Goal: Task Accomplishment & Management: Manage account settings

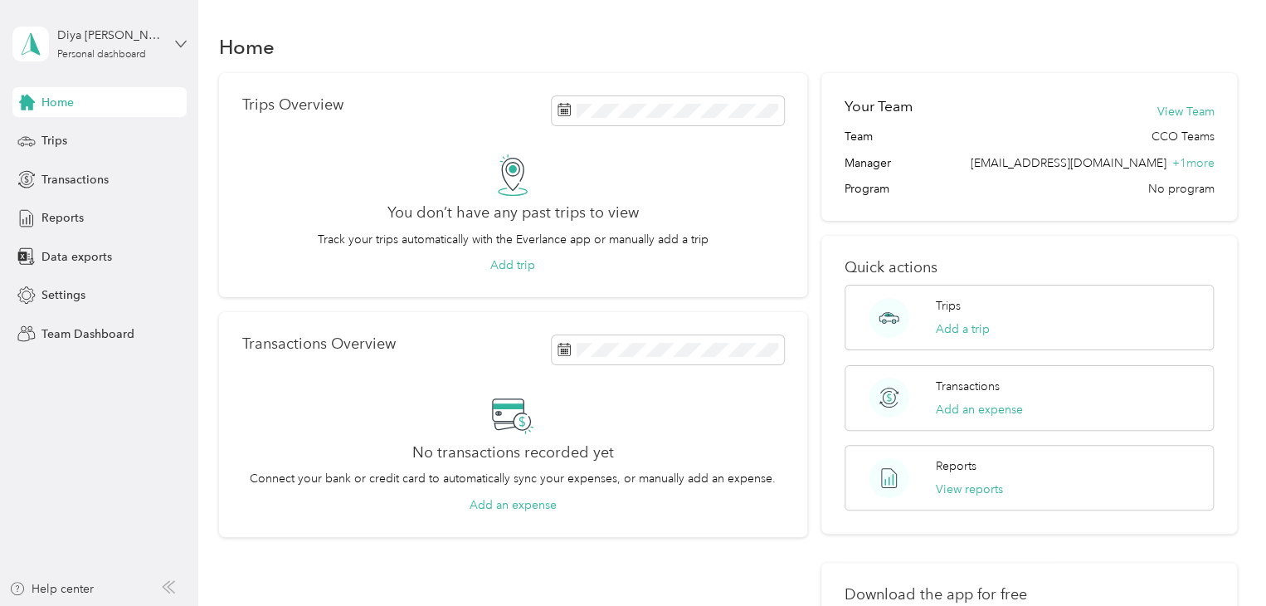
click at [186, 41] on aside "Diya [PERSON_NAME] Personal dashboard Home Trips Transactions Reports Data expo…" at bounding box center [99, 303] width 198 height 606
click at [183, 47] on icon at bounding box center [181, 44] width 12 height 12
click at [139, 139] on div "Team dashboard" at bounding box center [187, 133] width 326 height 29
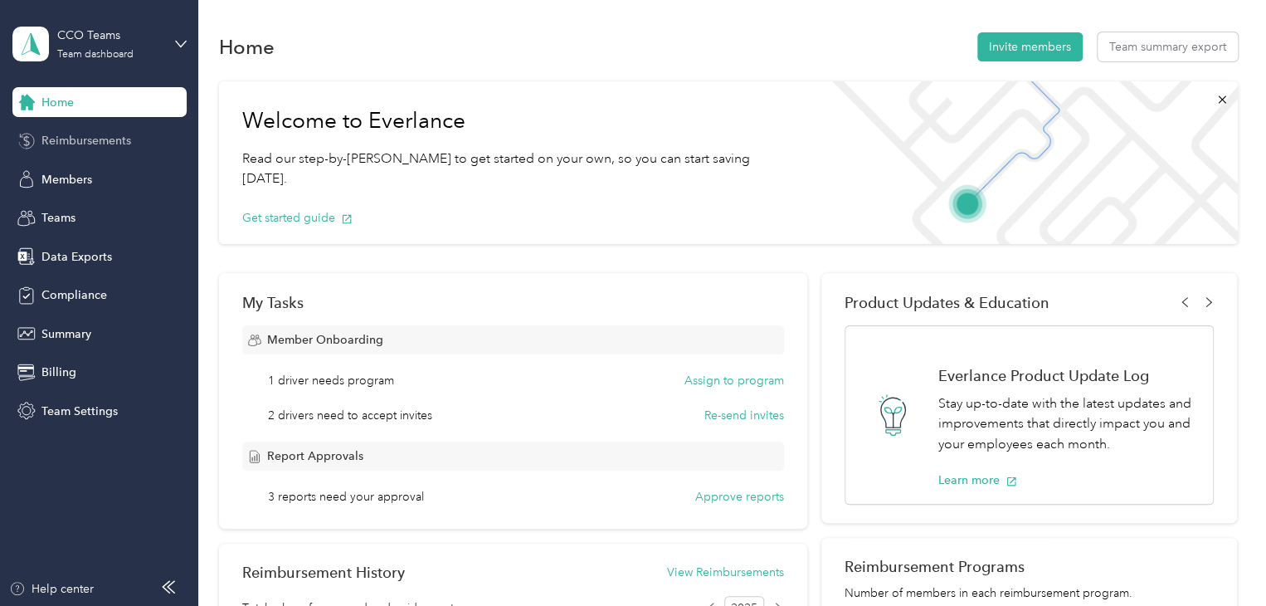
click at [106, 144] on span "Reimbursements" at bounding box center [86, 140] width 90 height 17
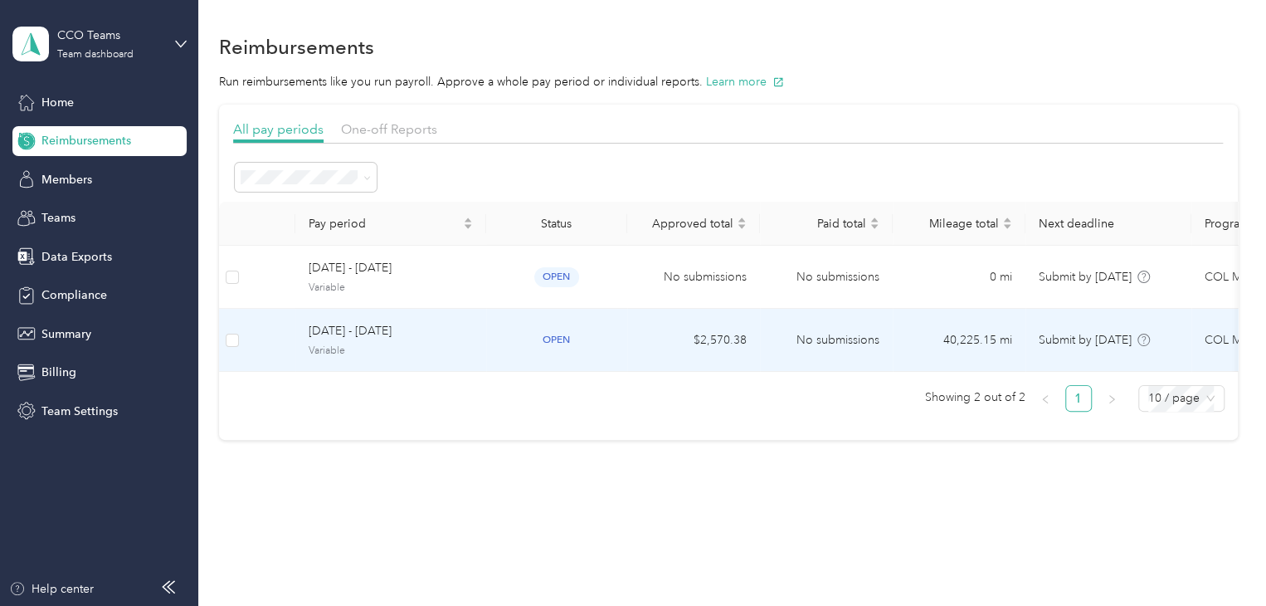
click at [413, 339] on span "[DATE] - [DATE]" at bounding box center [391, 331] width 164 height 18
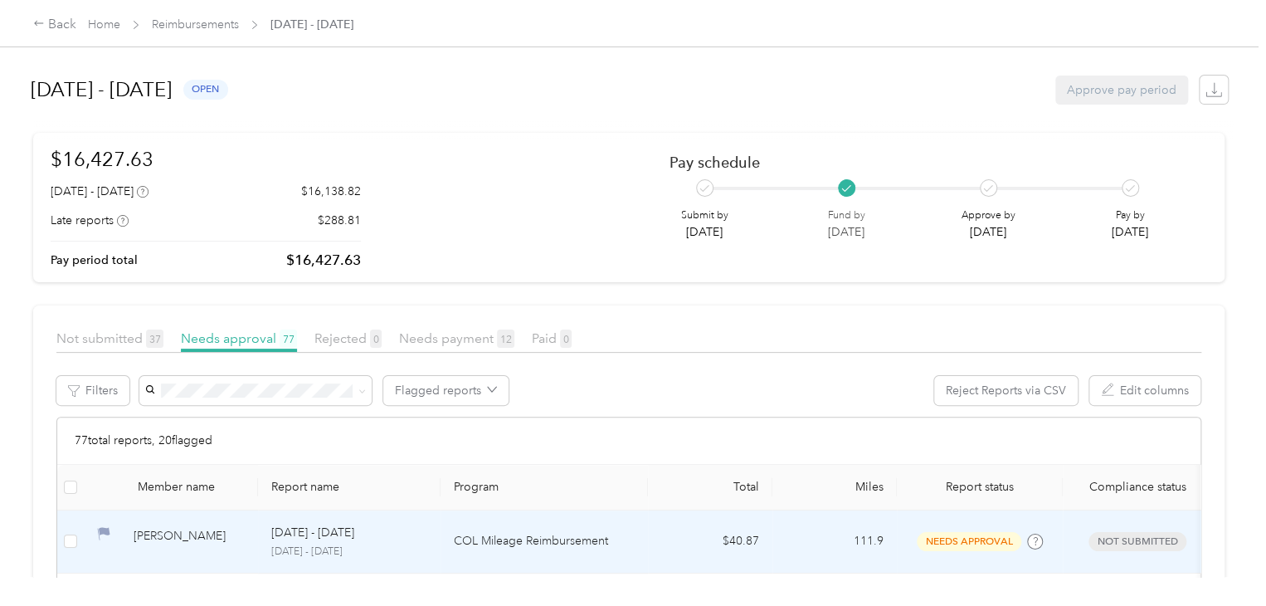
scroll to position [0, 167]
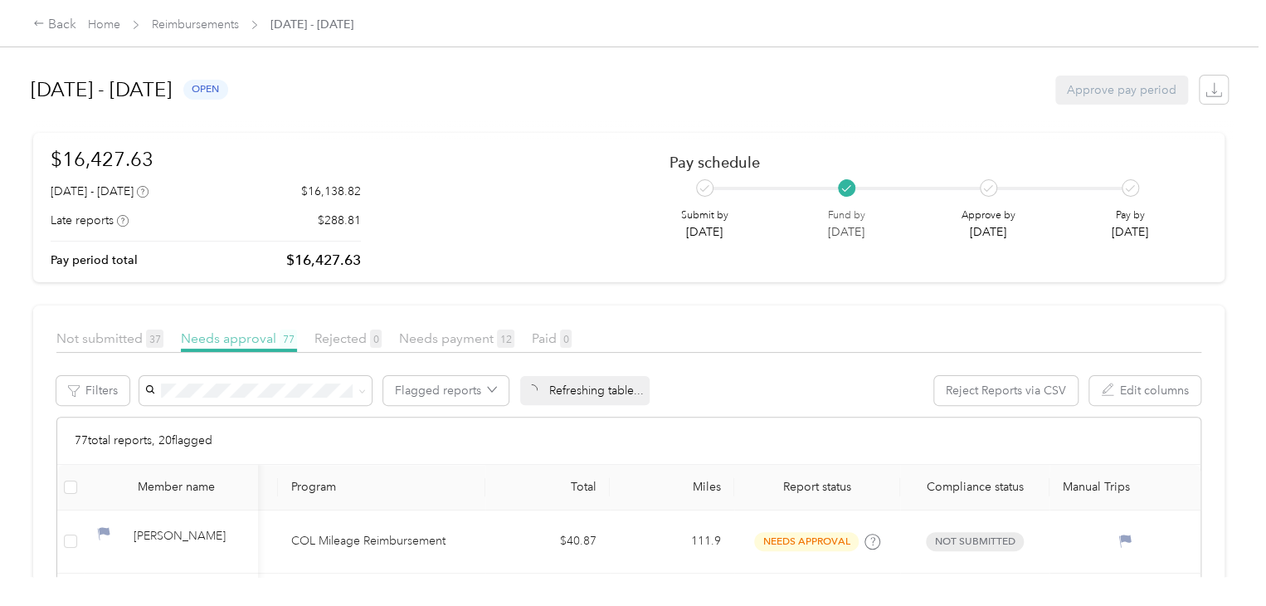
click at [228, 344] on span "Needs approval 77" at bounding box center [239, 338] width 116 height 16
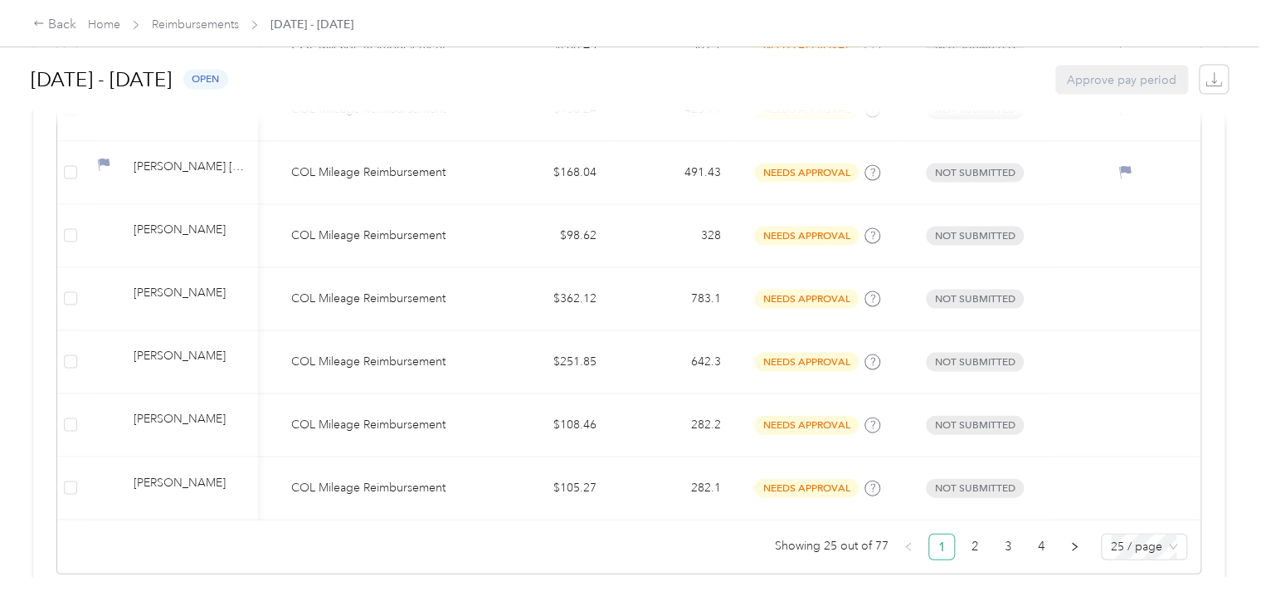
scroll to position [1608, 0]
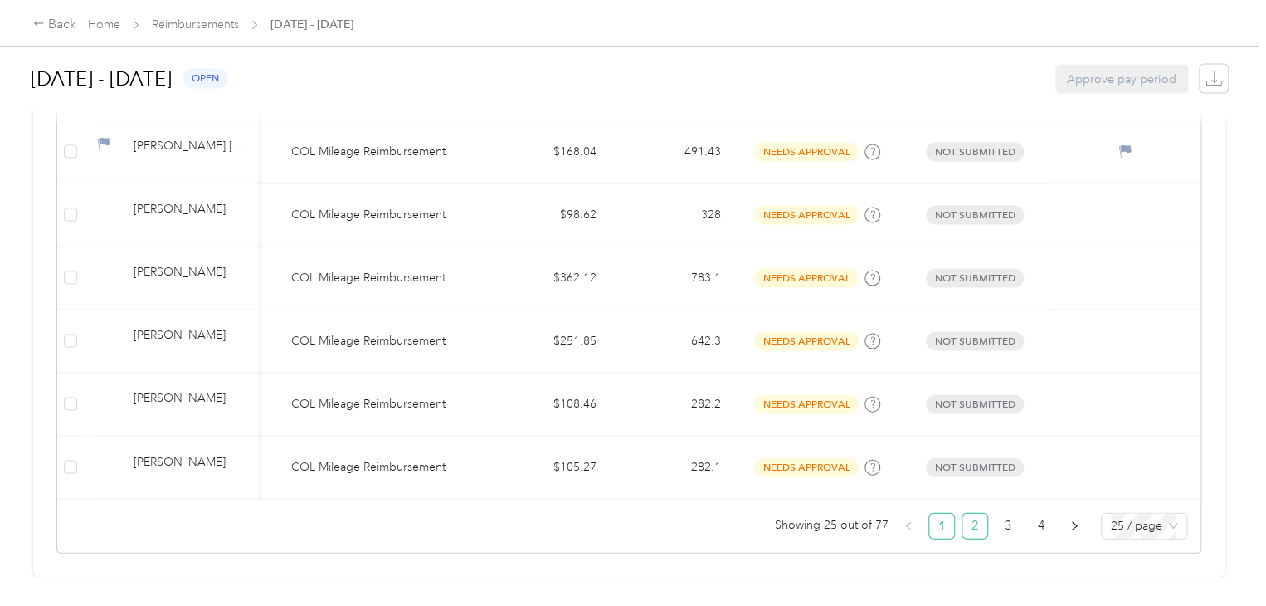
click at [975, 523] on link "2" at bounding box center [974, 525] width 25 height 25
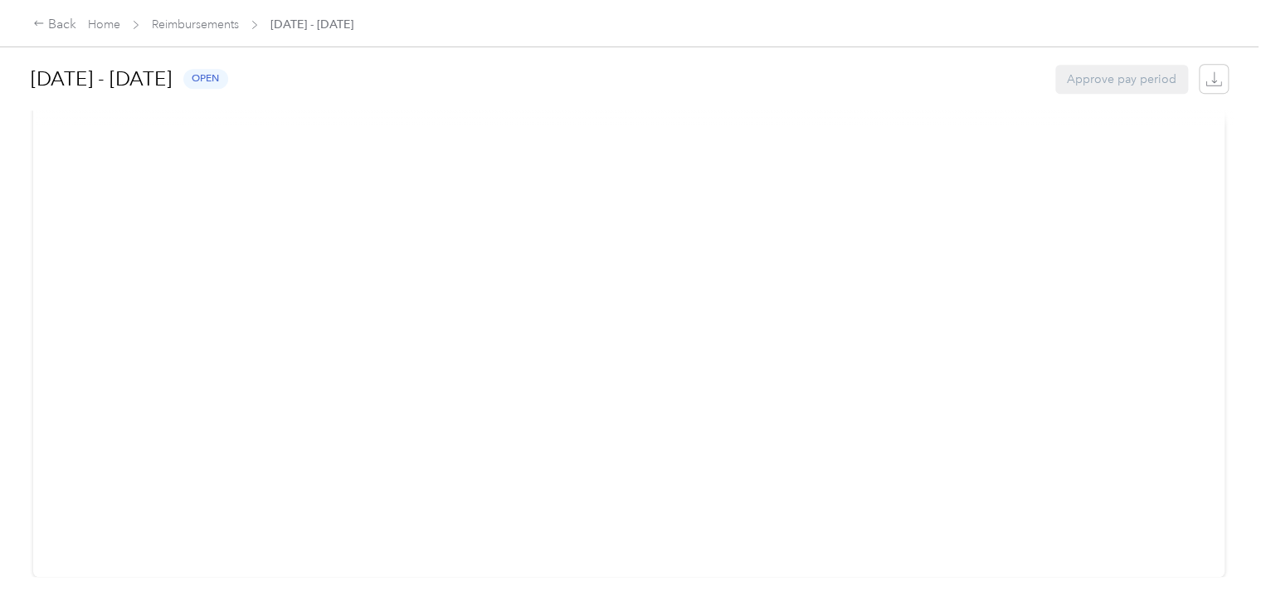
scroll to position [405, 0]
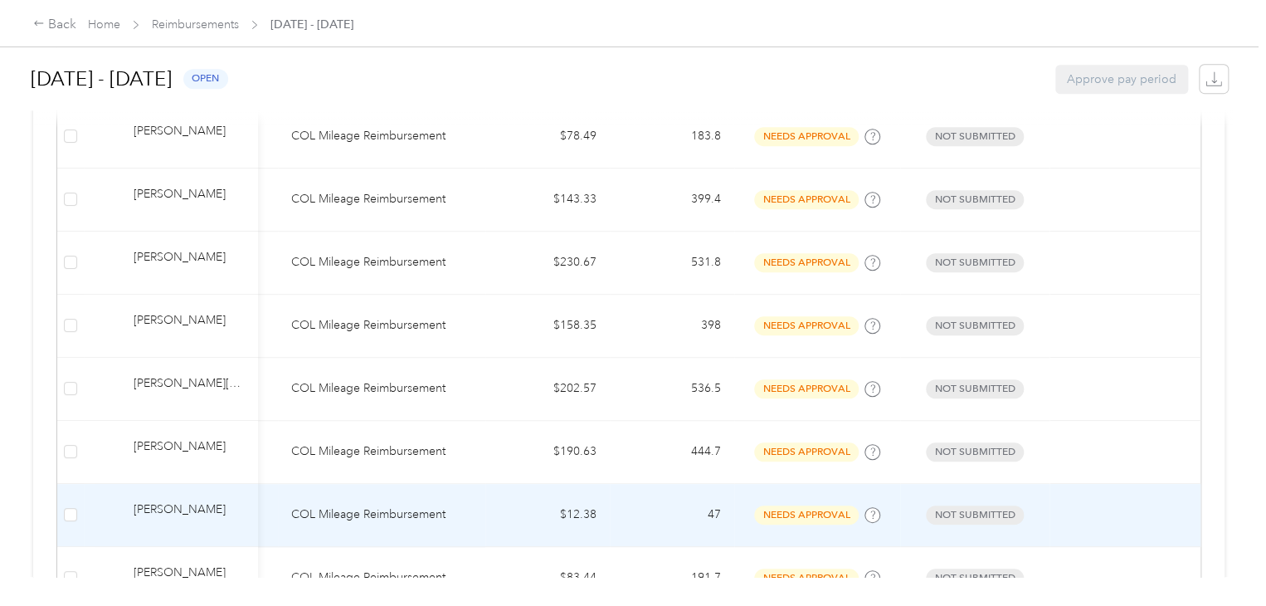
click at [137, 515] on div "[PERSON_NAME]" at bounding box center [189, 514] width 111 height 29
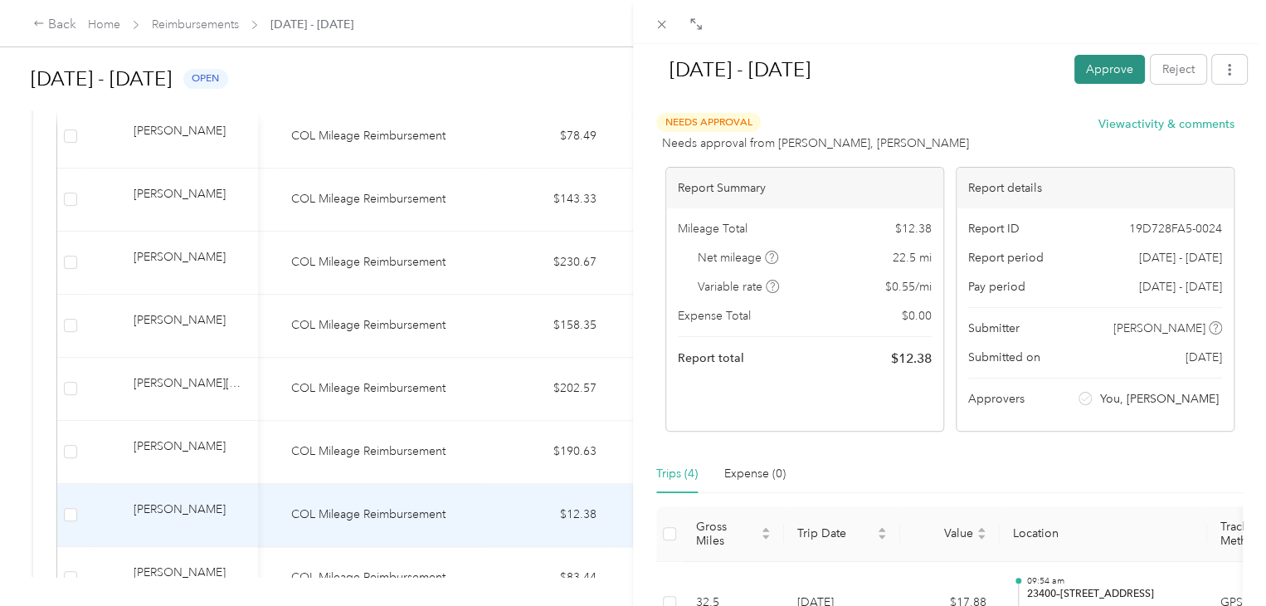
click at [1088, 66] on button "Approve" at bounding box center [1109, 69] width 71 height 29
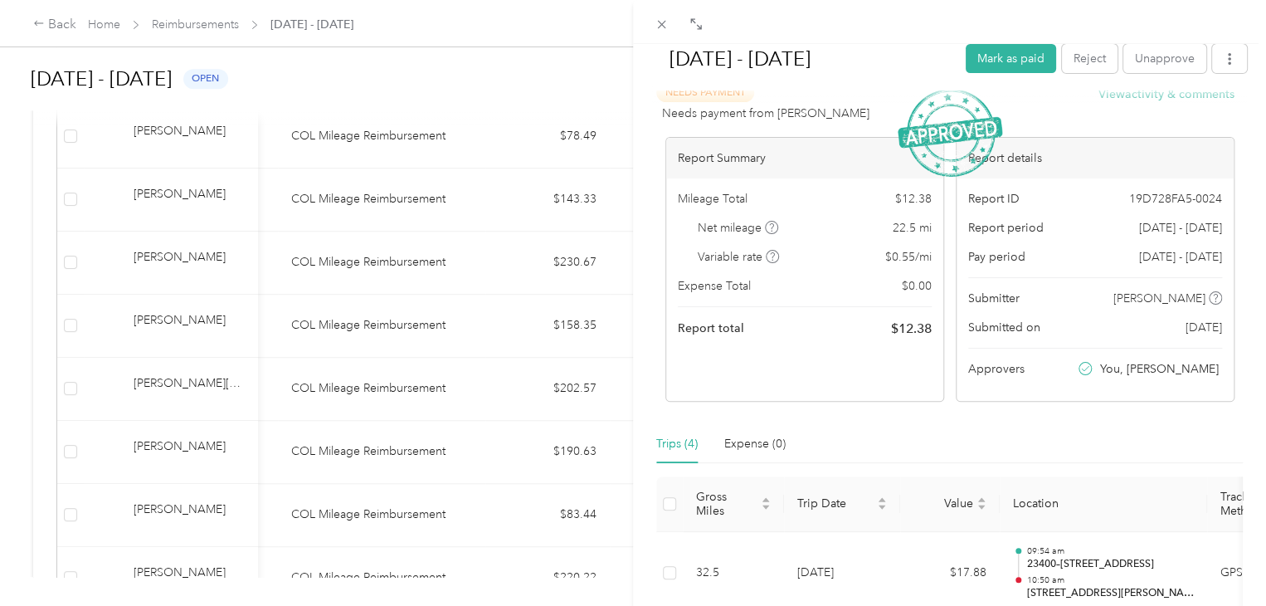
scroll to position [41, 0]
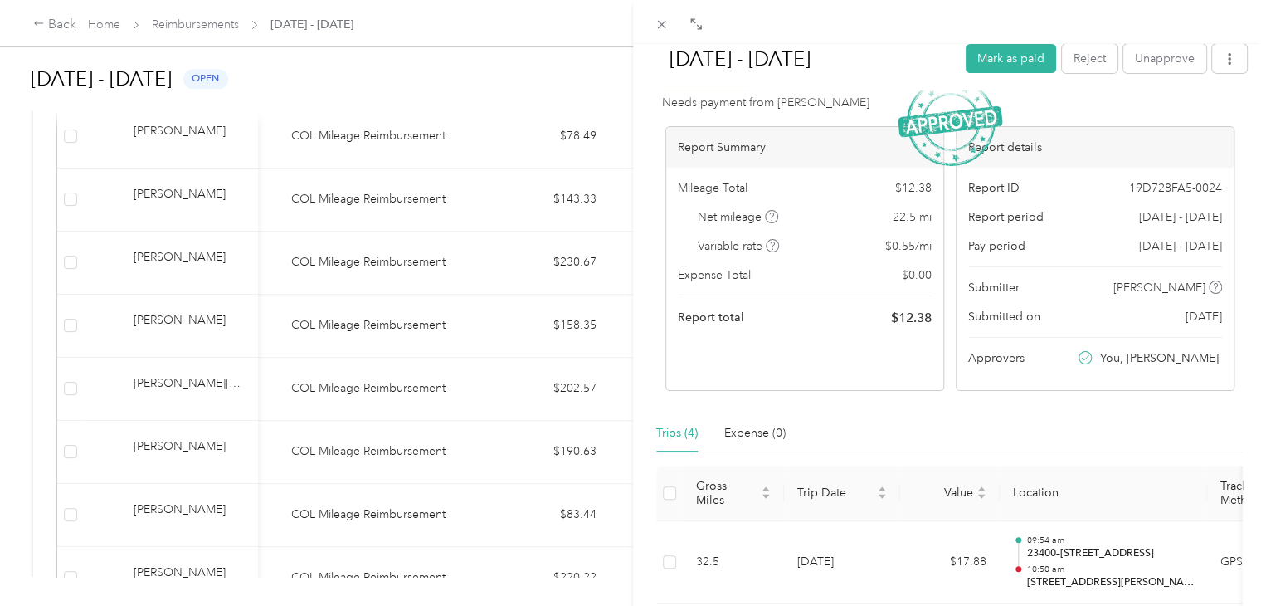
click at [514, 65] on div "[DATE] - [DATE] Mark as paid Reject Unapprove Needs Payment Needs payment from …" at bounding box center [633, 303] width 1266 height 606
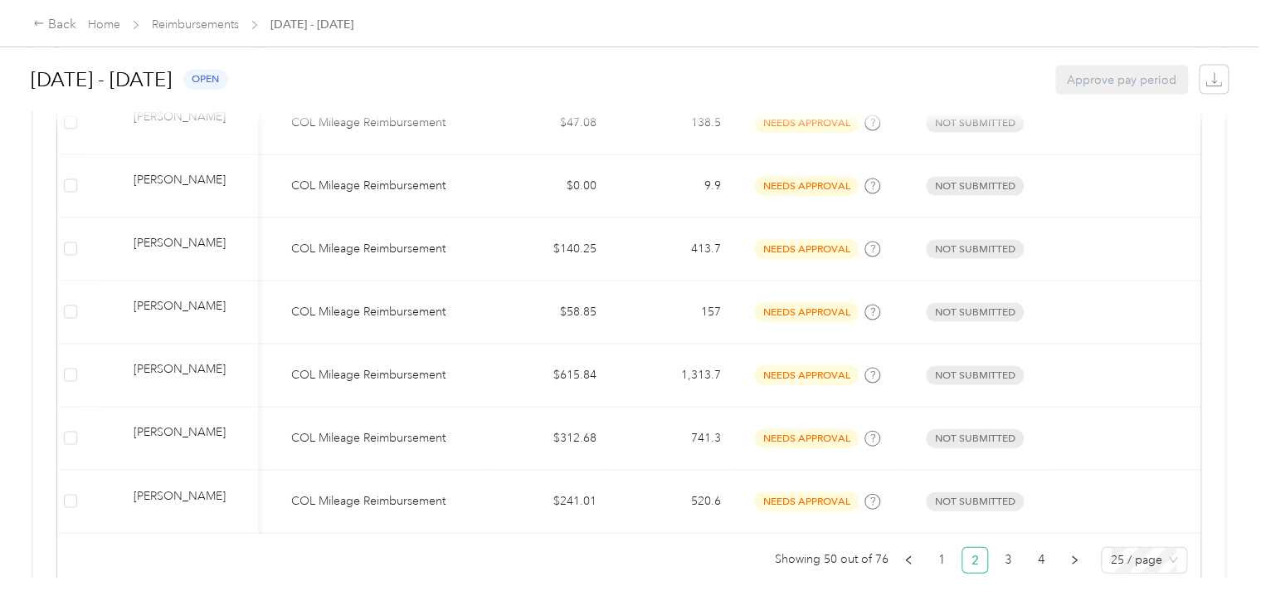
scroll to position [1608, 0]
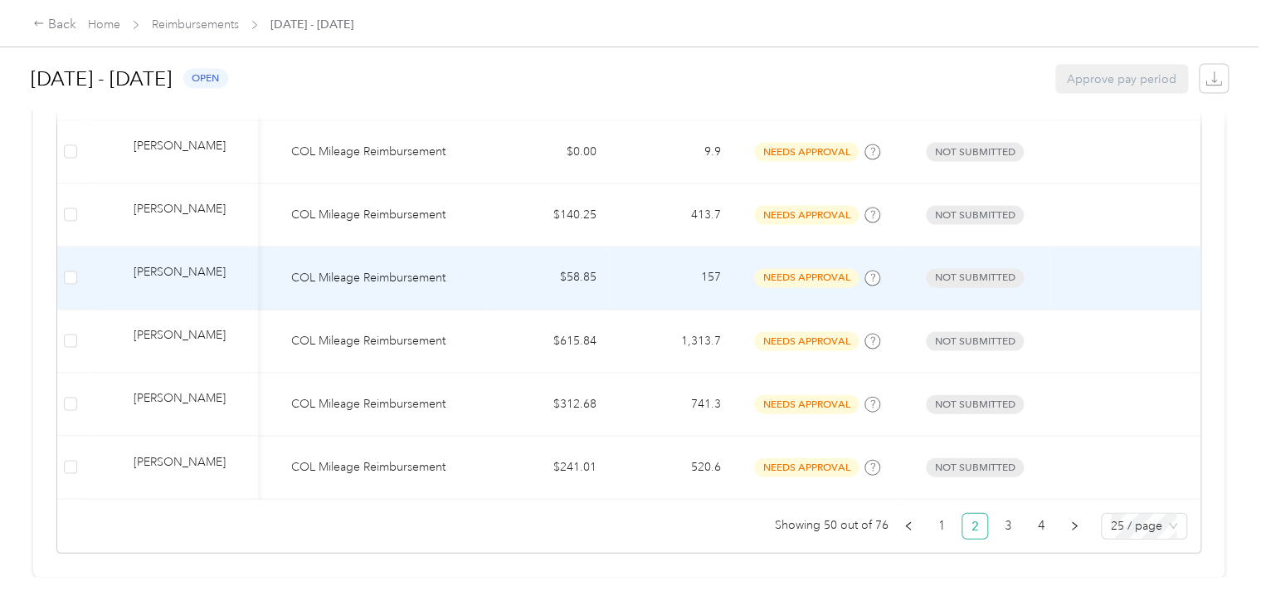
click at [378, 265] on td "COL Mileage Reimbursement" at bounding box center [381, 278] width 207 height 63
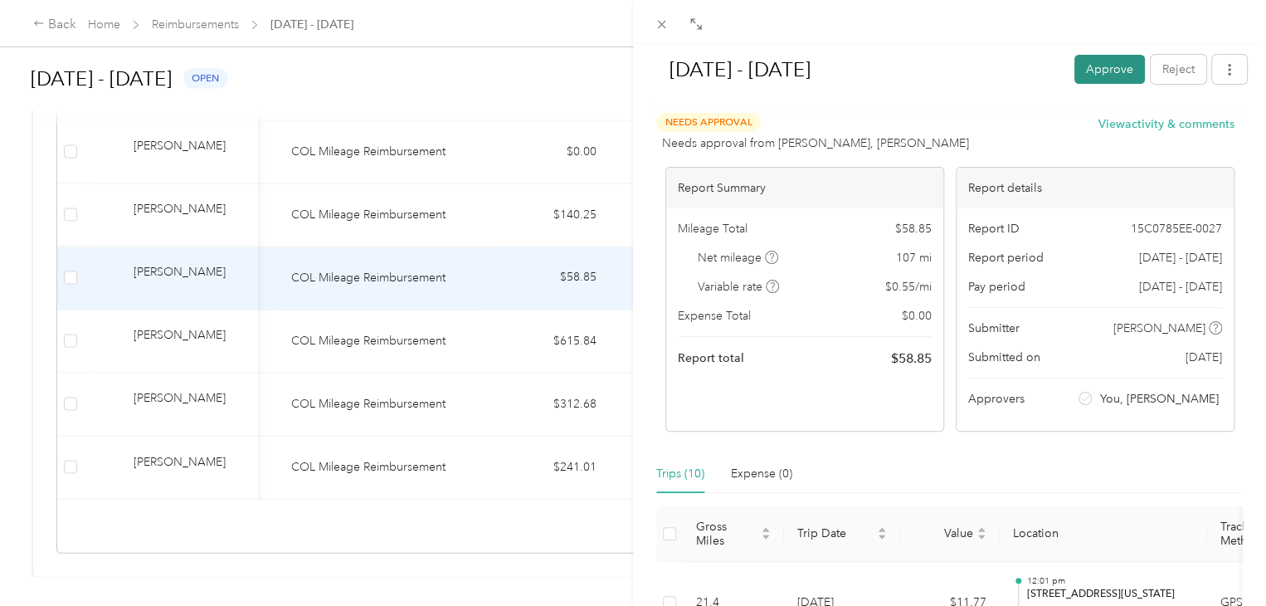
click at [1094, 71] on button "Approve" at bounding box center [1109, 69] width 71 height 29
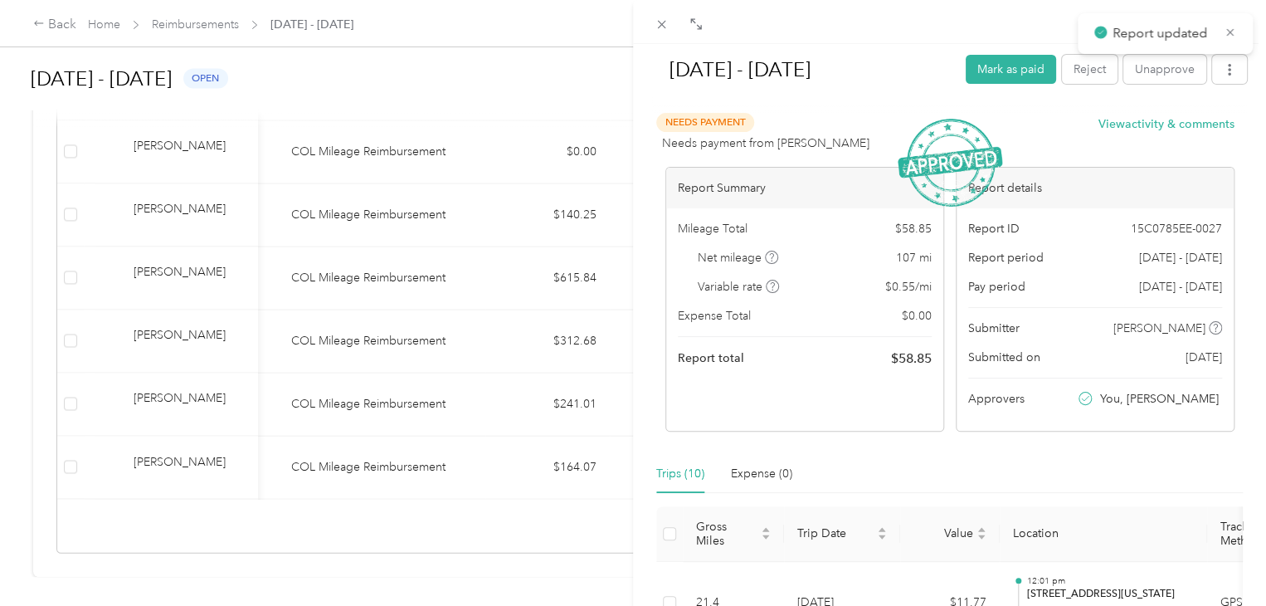
click at [473, 66] on div "[DATE] - [DATE] Mark as paid Reject Unapprove Needs Payment Needs payment from …" at bounding box center [633, 303] width 1266 height 606
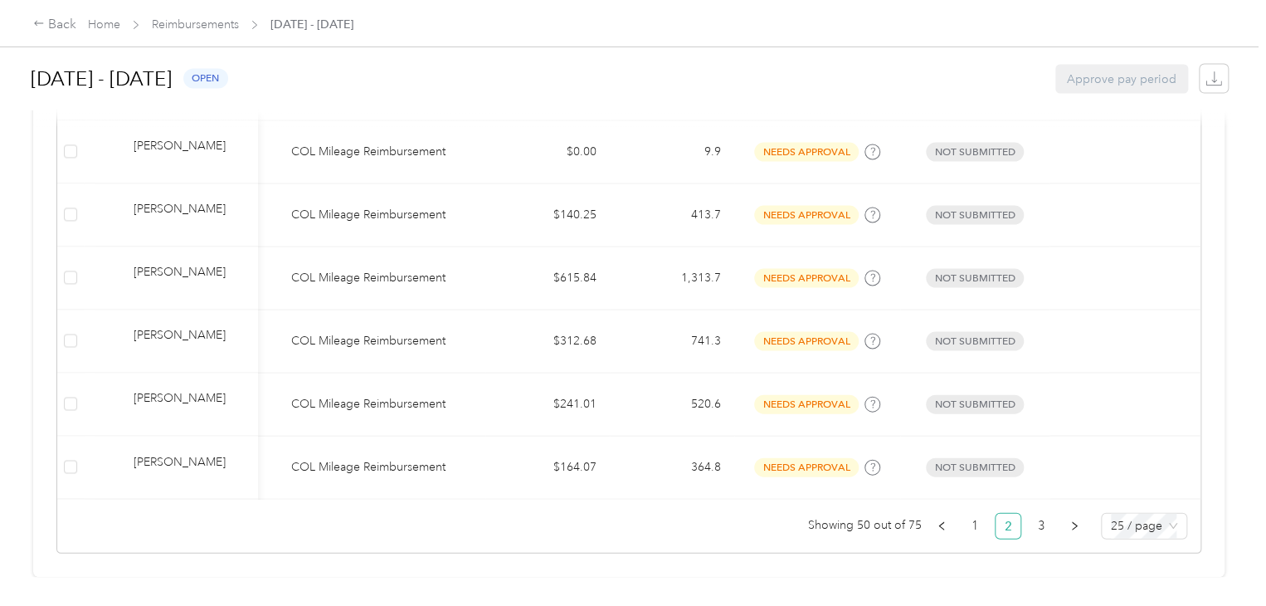
drag, startPoint x: 1225, startPoint y: 117, endPoint x: 1266, endPoint y: 114, distance: 40.7
click at [1257, 114] on html "Back Home Reimbursements [DATE] - [DATE] [DATE] - [DATE] open Approve pay perio…" at bounding box center [628, 303] width 1257 height 606
click at [1037, 513] on link "3" at bounding box center [1041, 525] width 25 height 25
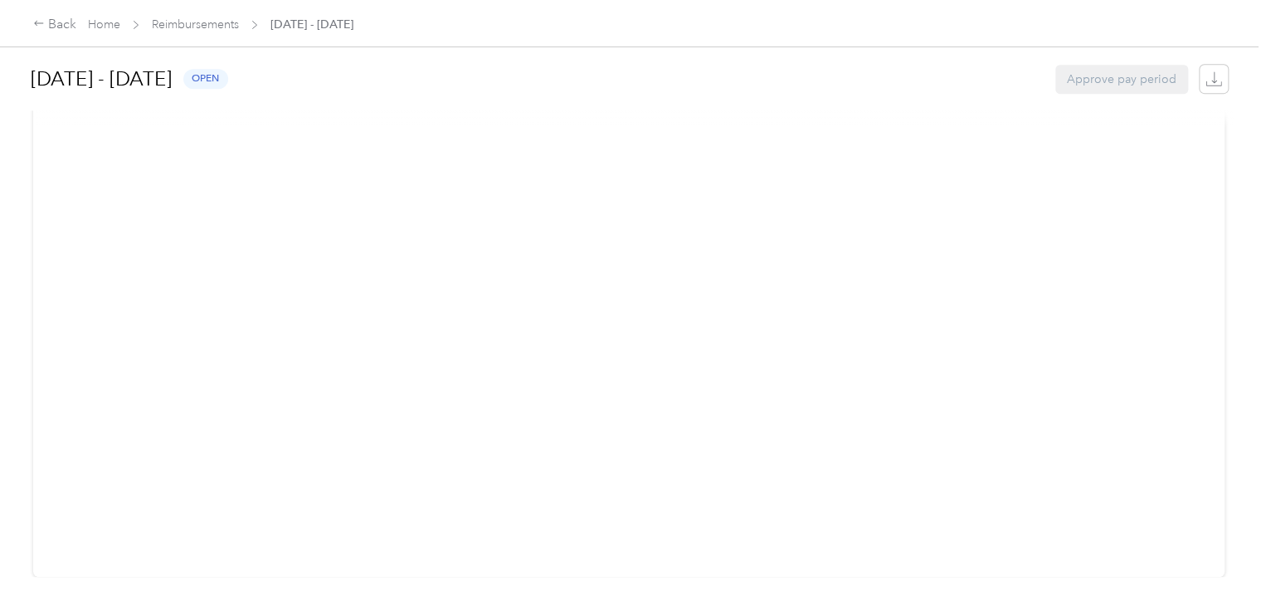
scroll to position [405, 0]
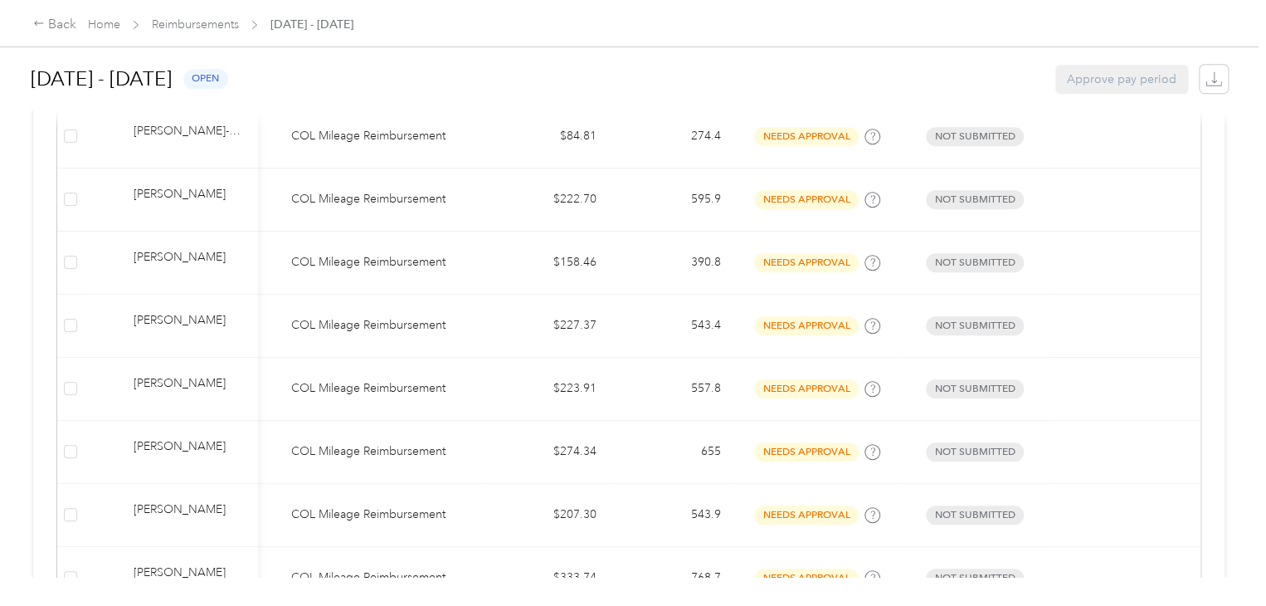
click at [871, 56] on div "[DATE] - [DATE] open Approve pay period" at bounding box center [629, 78] width 1197 height 63
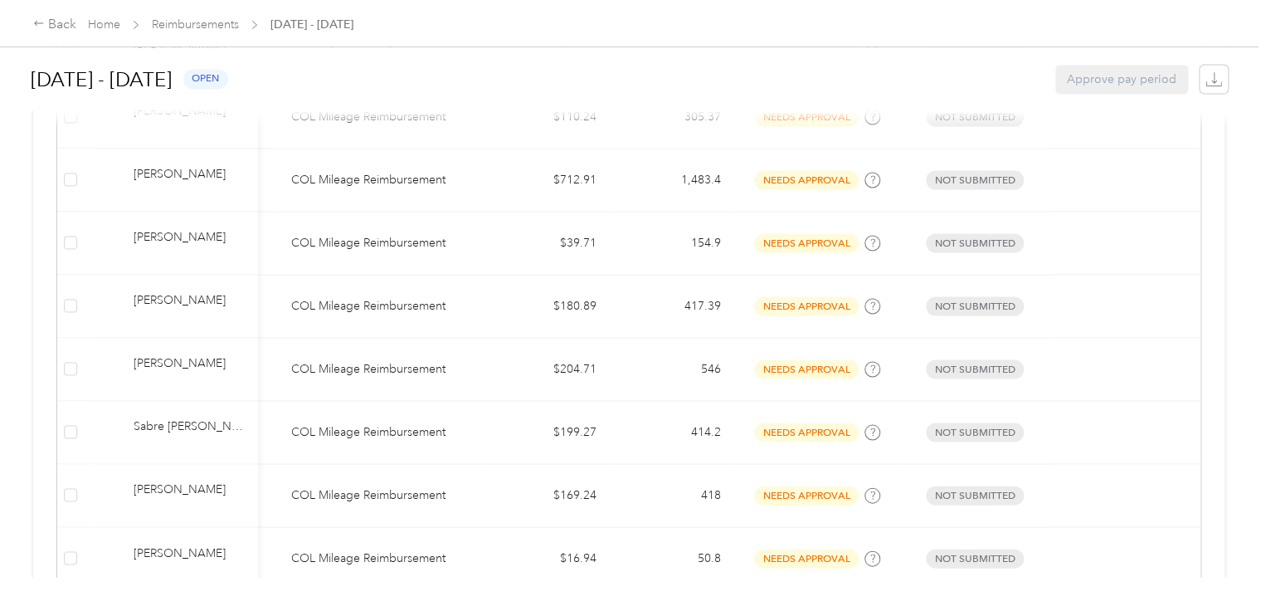
scroll to position [1532, 0]
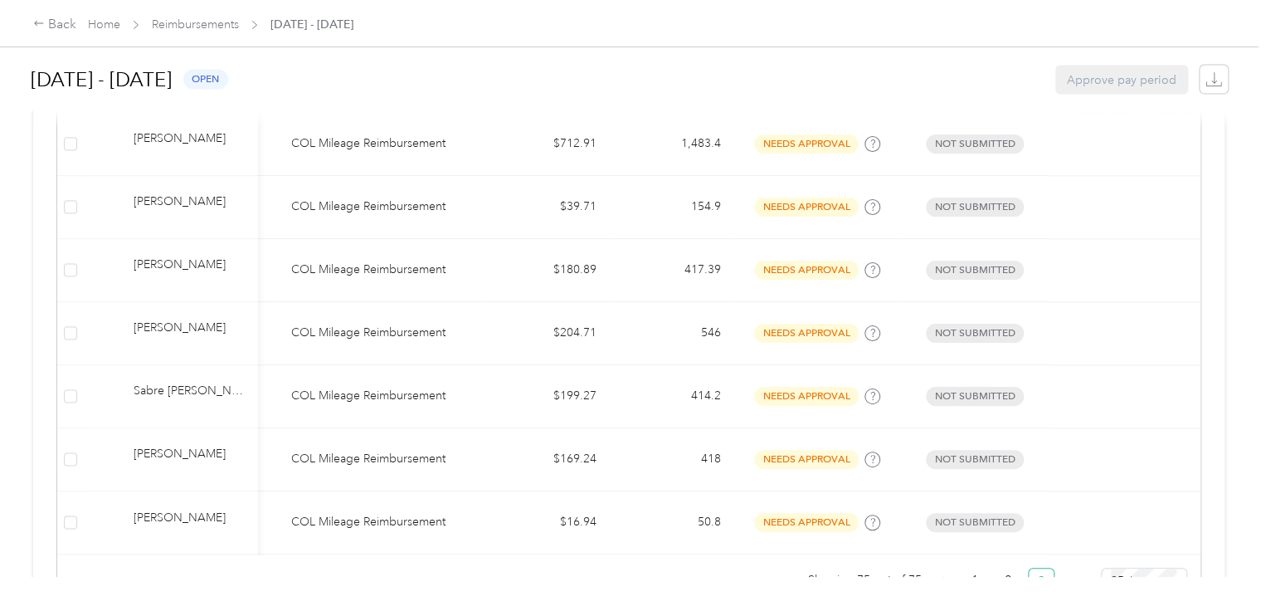
click at [1073, 589] on div "Back Home Reimbursements [DATE] - [DATE] [DATE] - [DATE] open Approve pay perio…" at bounding box center [628, 303] width 1257 height 606
